Goal: Task Accomplishment & Management: Use online tool/utility

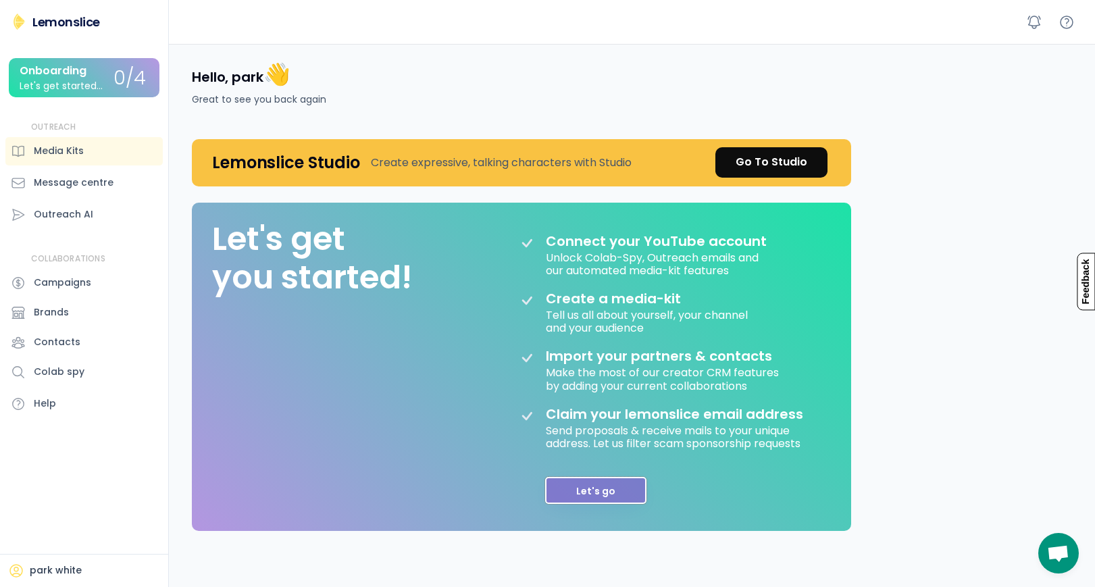
click at [582, 491] on button "Let's go" at bounding box center [595, 490] width 101 height 27
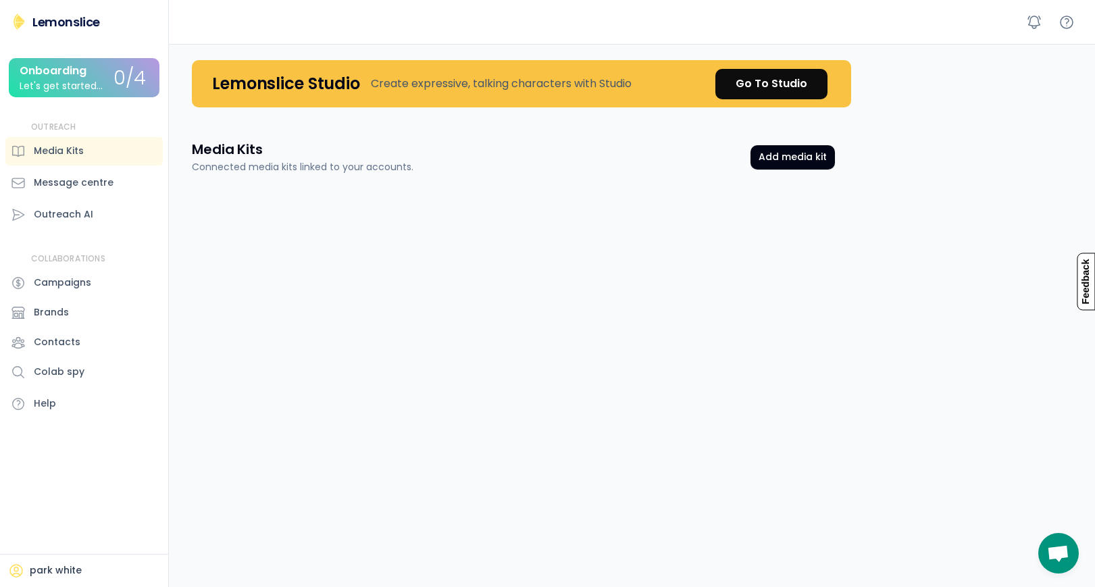
click at [59, 75] on div "Onboarding" at bounding box center [53, 71] width 67 height 12
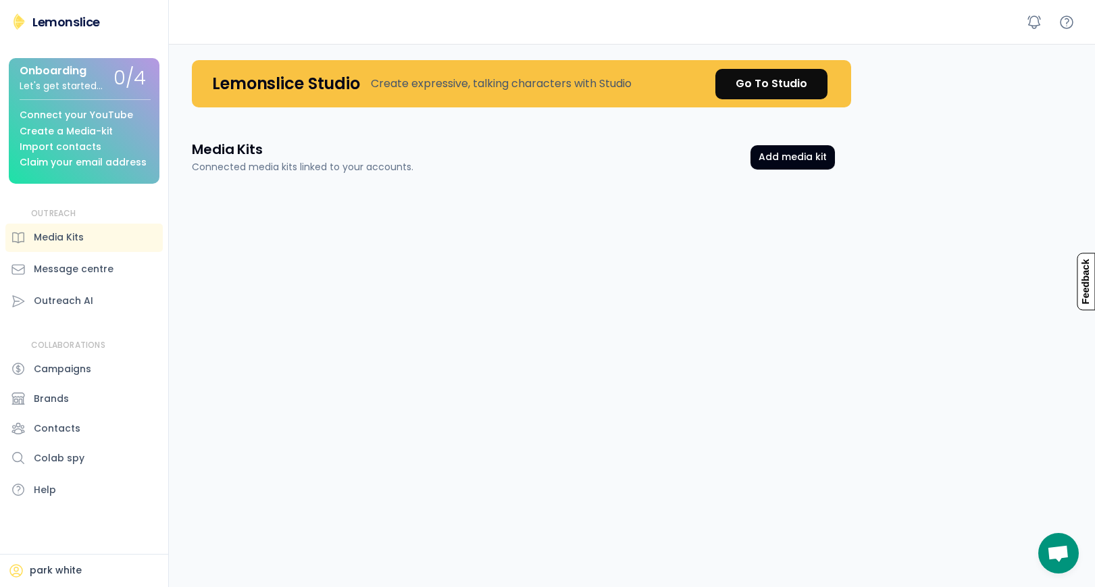
drag, startPoint x: 67, startPoint y: 138, endPoint x: 52, endPoint y: 138, distance: 14.9
click at [52, 138] on div "Connect your YouTube Create a Media-kit Import contacts Claim your email address" at bounding box center [85, 133] width 131 height 69
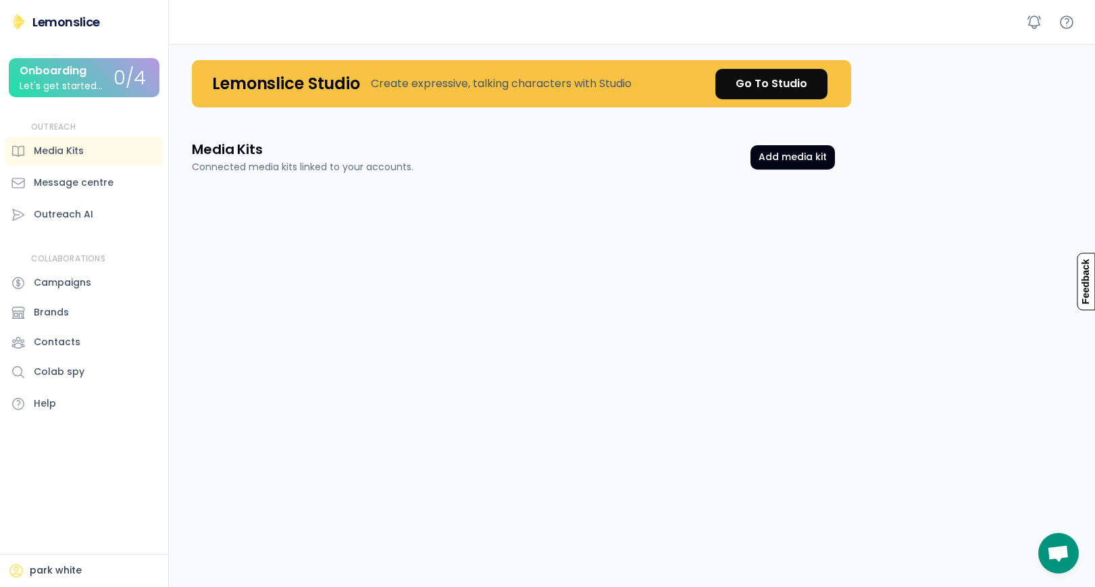
click at [92, 66] on div "Onboarding Let's get started..." at bounding box center [67, 78] width 94 height 26
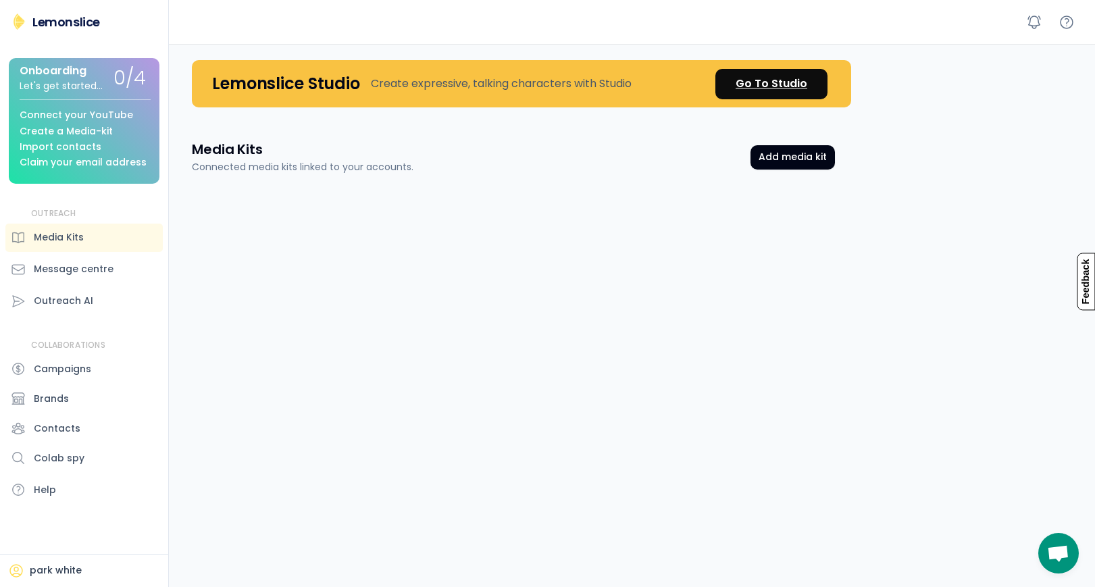
click at [778, 85] on div "Go To Studio" at bounding box center [772, 84] width 72 height 16
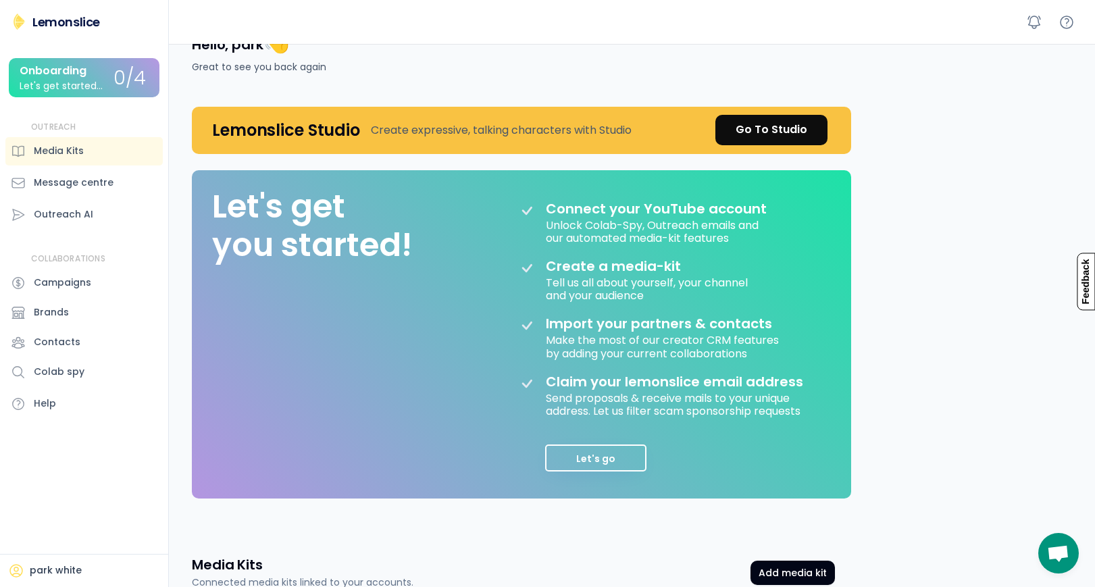
scroll to position [268, 0]
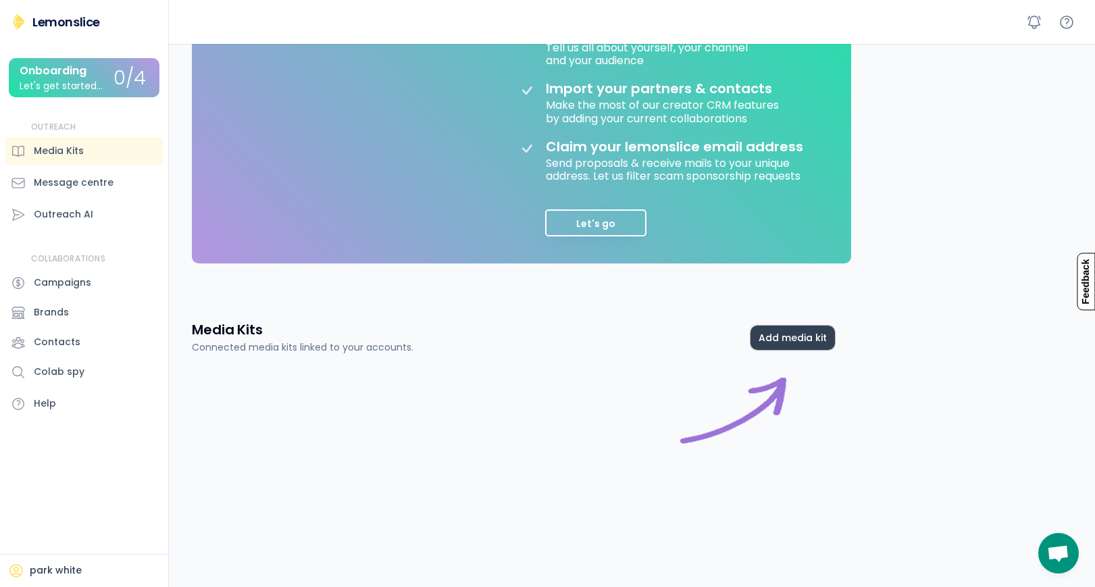
click at [797, 341] on button "Add media kit" at bounding box center [793, 338] width 84 height 24
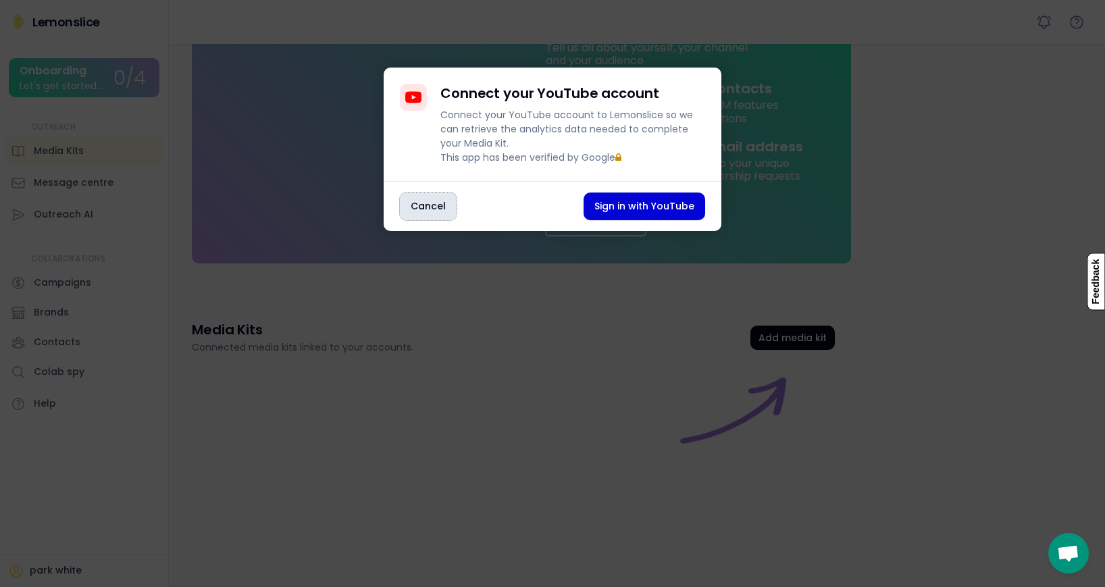
click at [410, 220] on button "Cancel" at bounding box center [428, 207] width 57 height 28
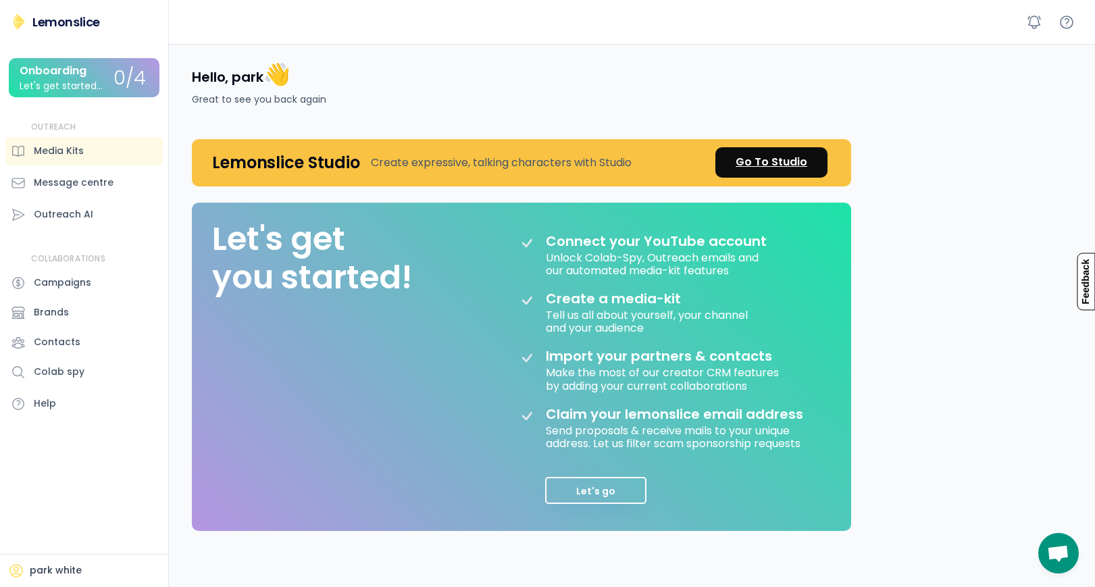
click at [769, 155] on div "Go To Studio" at bounding box center [772, 162] width 72 height 16
click at [1032, 16] on icon at bounding box center [1034, 22] width 16 height 16
click at [19, 567] on icon at bounding box center [16, 571] width 16 height 16
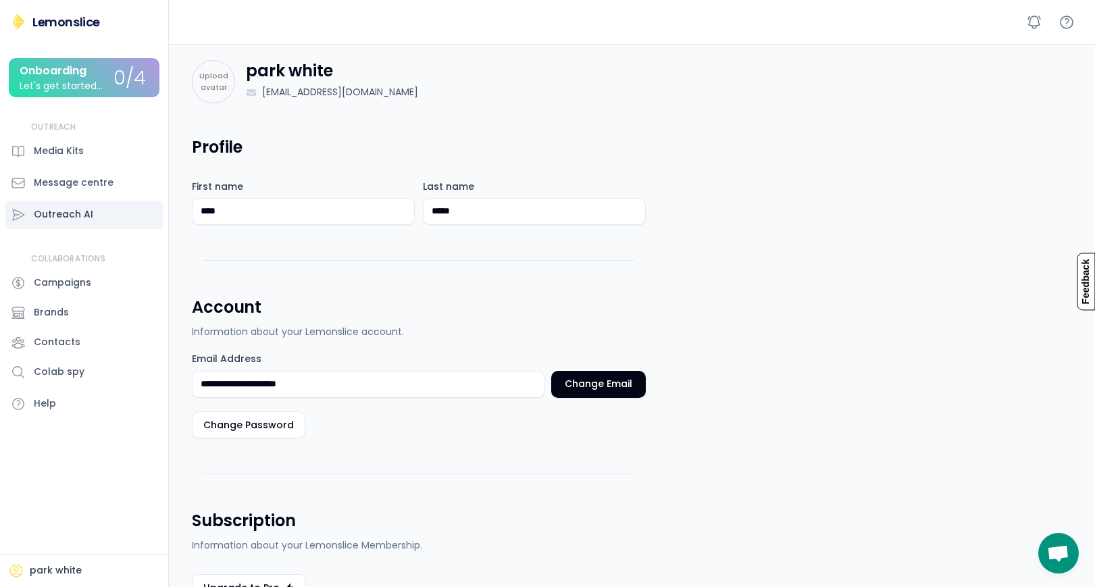
click at [76, 218] on div "Outreach AI" at bounding box center [63, 214] width 59 height 14
